Goal: Entertainment & Leisure: Consume media (video, audio)

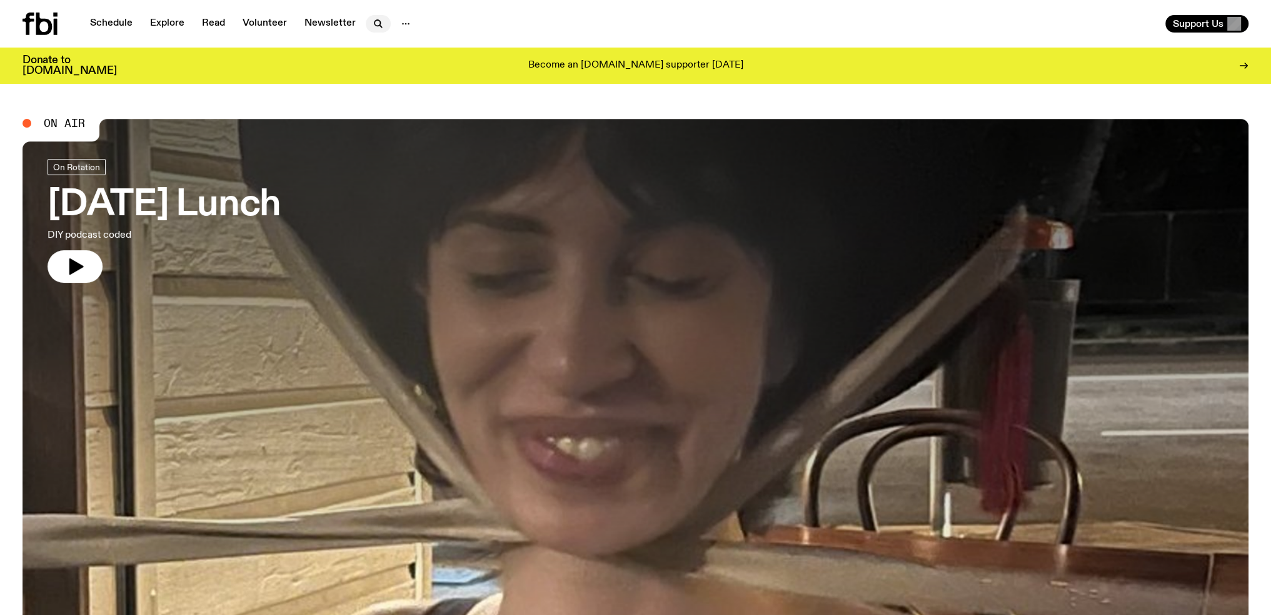
click at [376, 24] on g "button" at bounding box center [379, 24] width 8 height 8
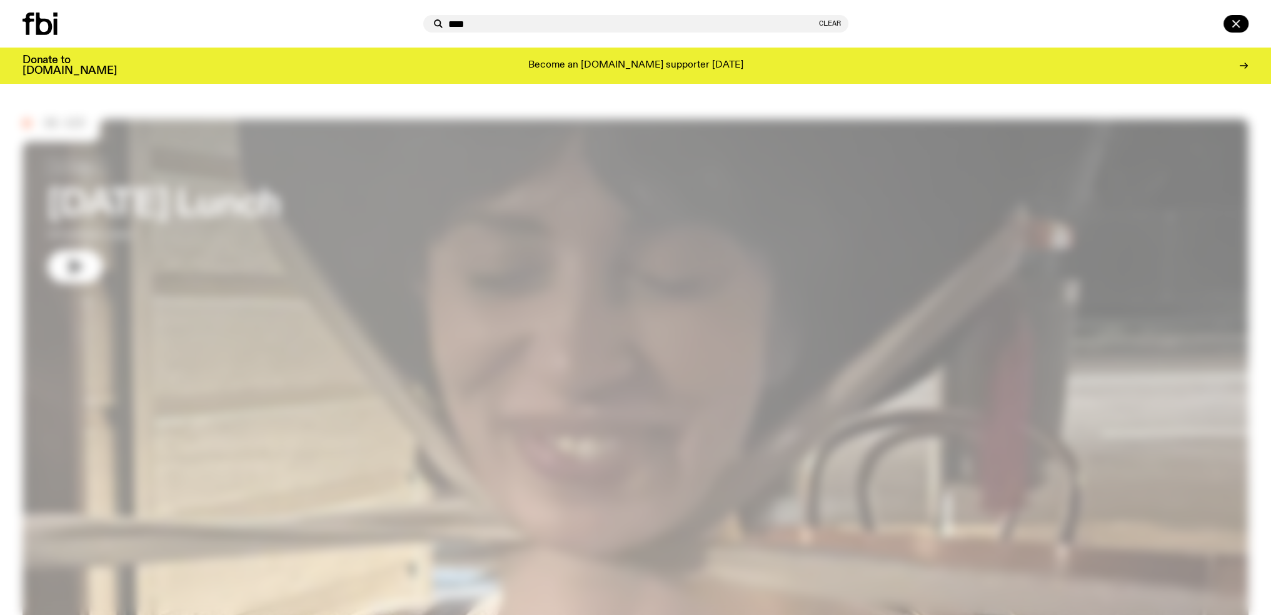
type input "****"
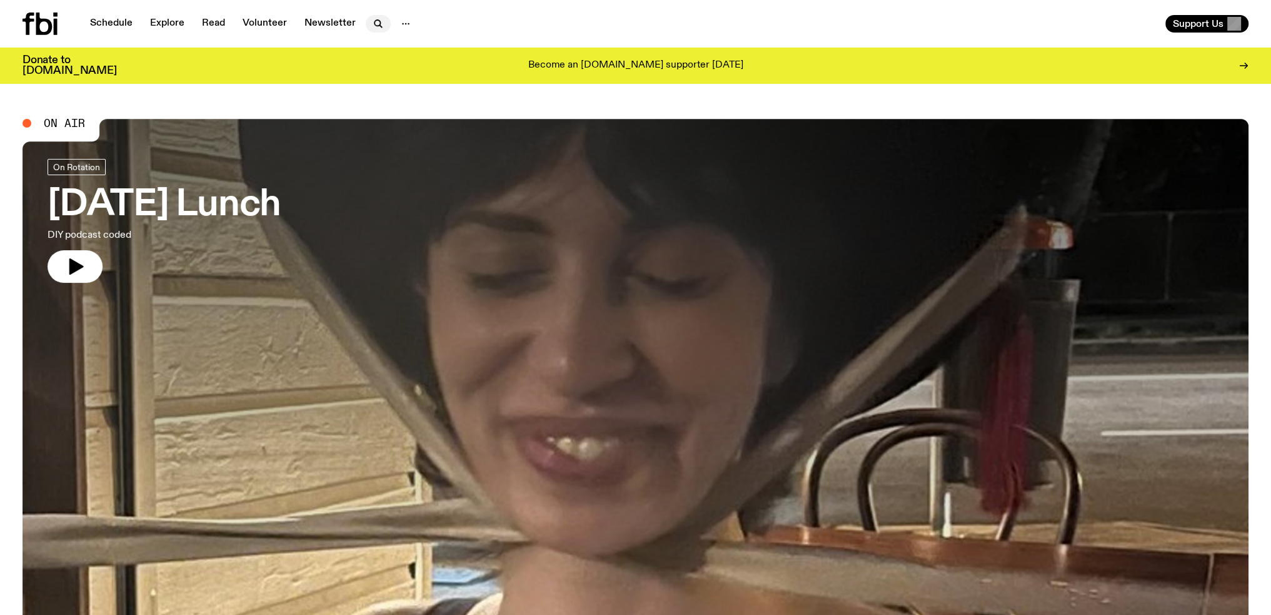
click at [373, 24] on icon "button" at bounding box center [378, 23] width 15 height 15
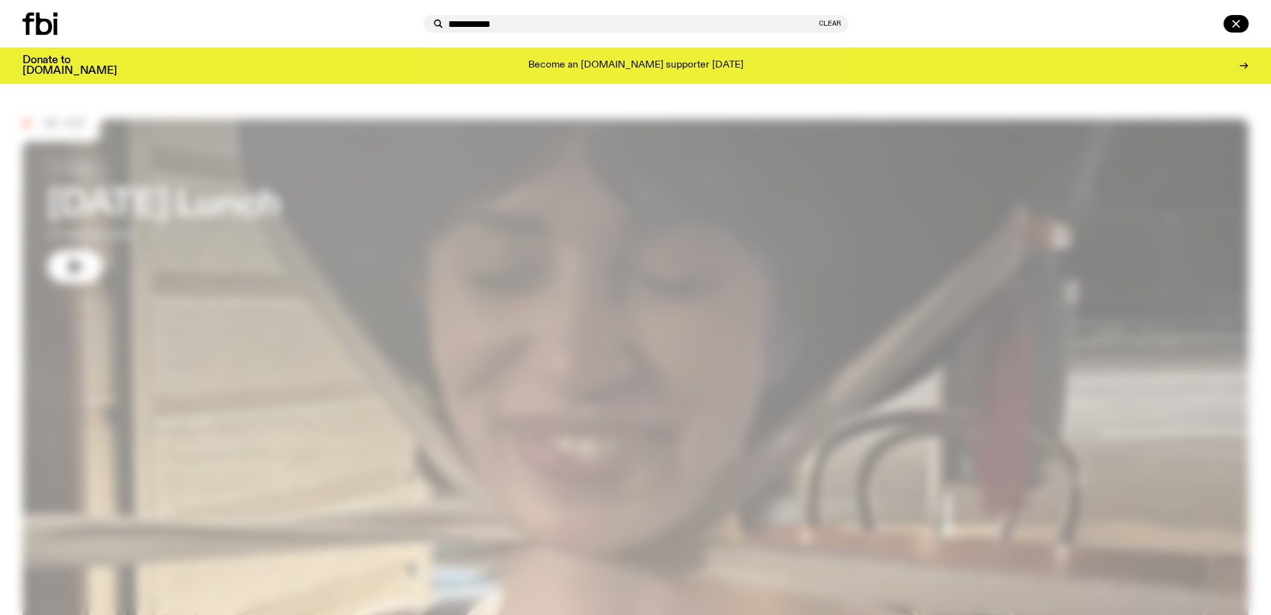
type input "**********"
